Goal: Transaction & Acquisition: Purchase product/service

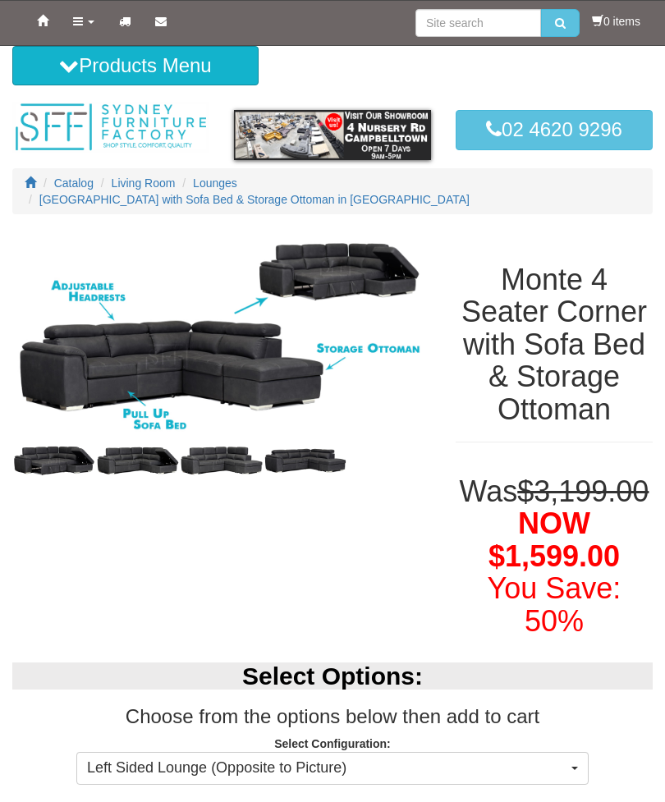
click at [217, 179] on span "Lounges" at bounding box center [215, 182] width 44 height 13
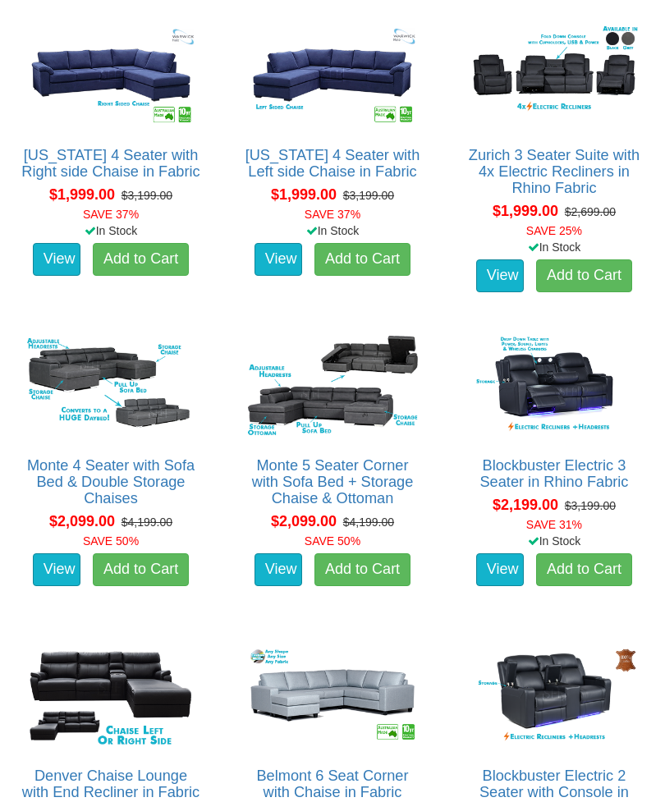
scroll to position [2087, 0]
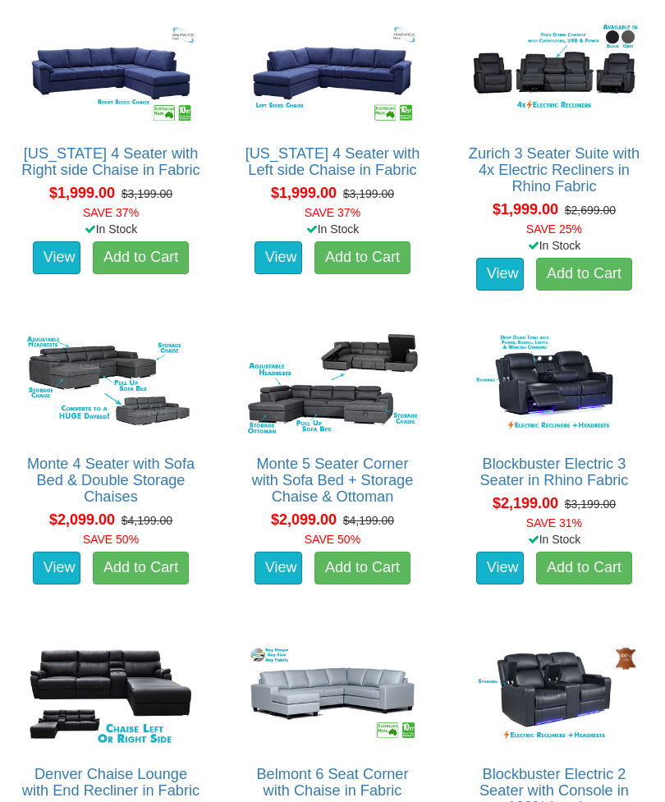
click at [382, 399] on img at bounding box center [332, 384] width 179 height 111
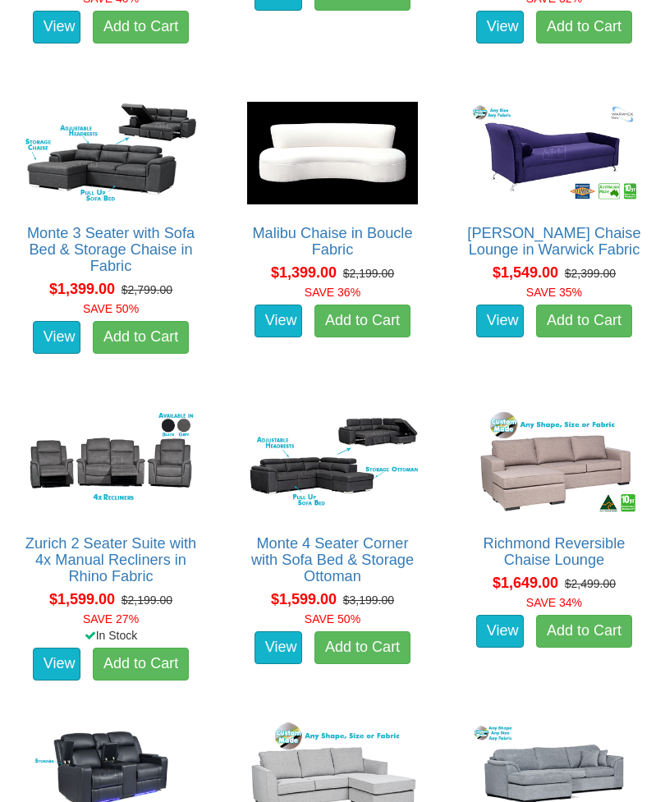
scroll to position [1077, 0]
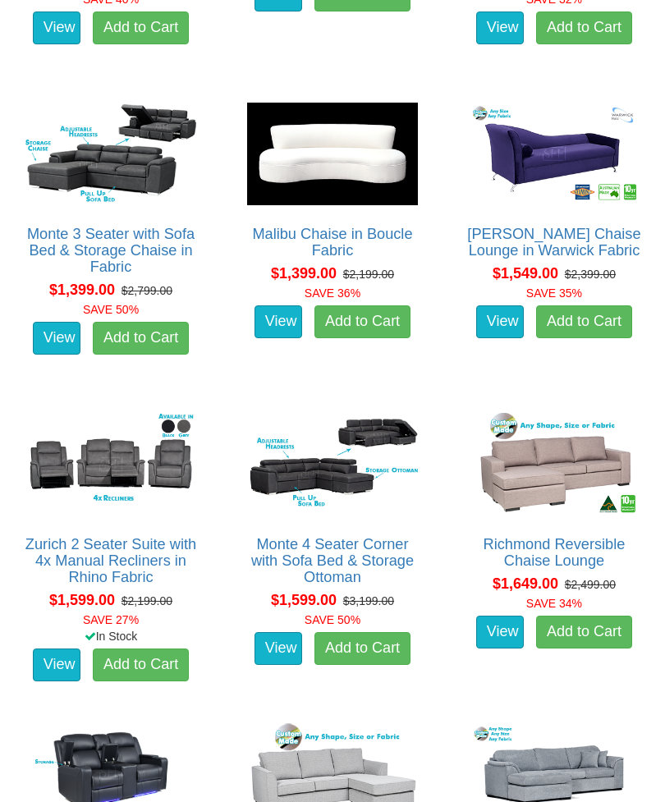
click at [345, 554] on link "Monte 4 Seater Corner with Sofa Bed & Storage Ottoman" at bounding box center [332, 560] width 162 height 49
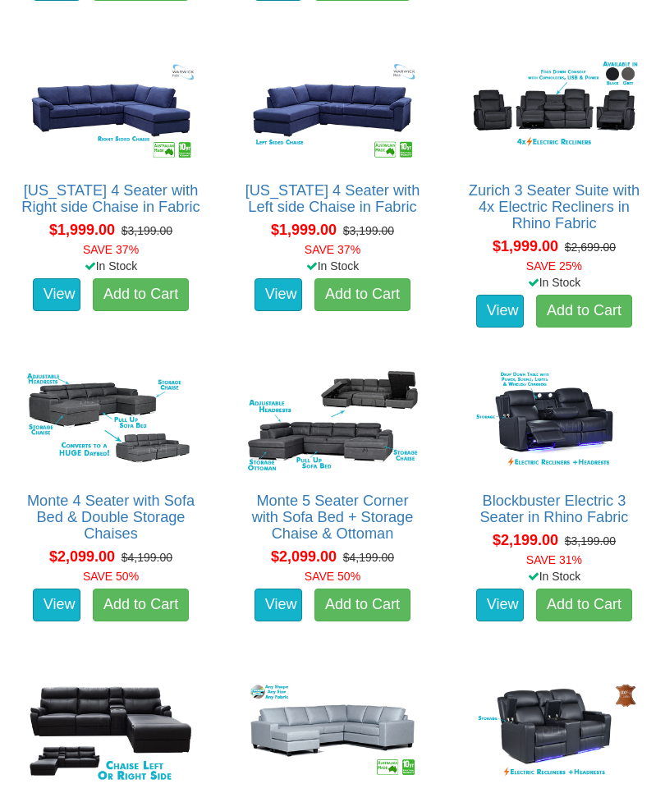
scroll to position [2048, 0]
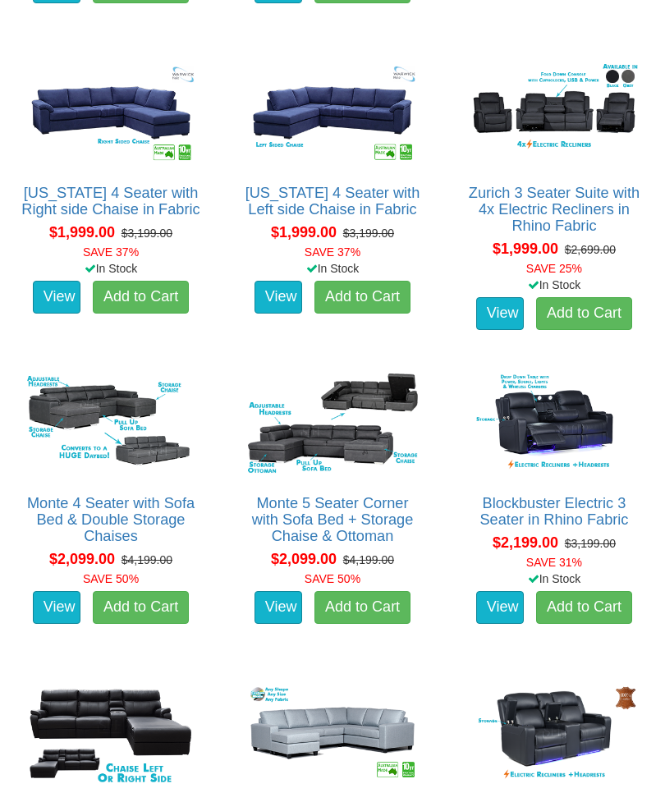
click at [334, 483] on div "Monte 5 Seater Corner with Sofa Bed + Storage Chaise & Ottoman Pictured above w…" at bounding box center [332, 506] width 197 height 294
click at [329, 517] on link "Monte 5 Seater Corner with Sofa Bed + Storage Chaise & Ottoman" at bounding box center [333, 519] width 162 height 49
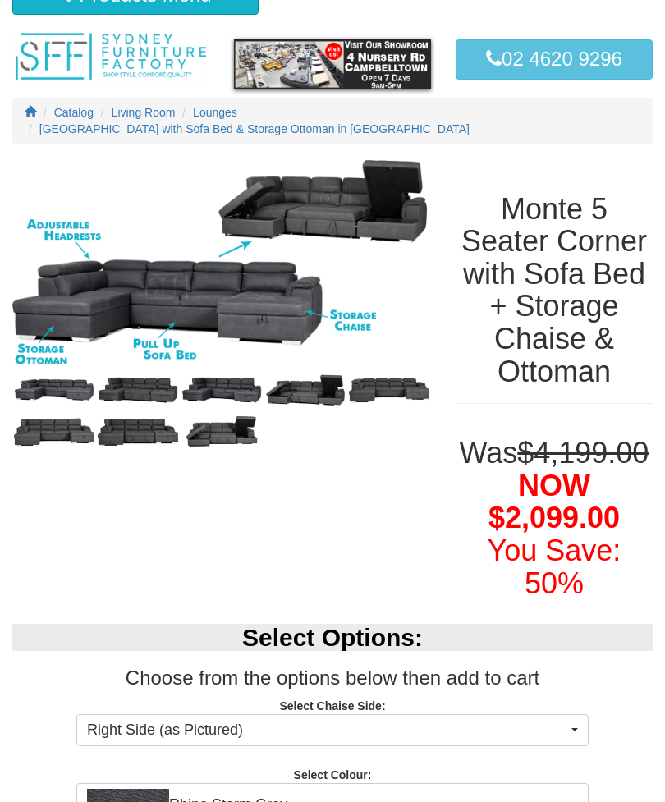
scroll to position [71, 0]
